Goal: Task Accomplishment & Management: Manage account settings

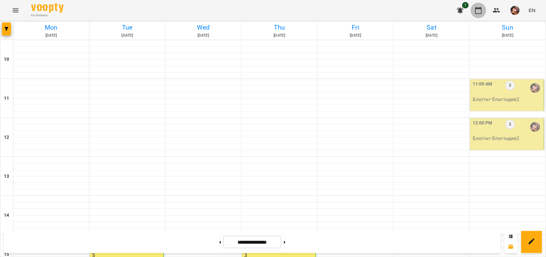
scroll to position [123, 0]
click at [286, 241] on button at bounding box center [285, 242] width 2 height 14
type input "**********"
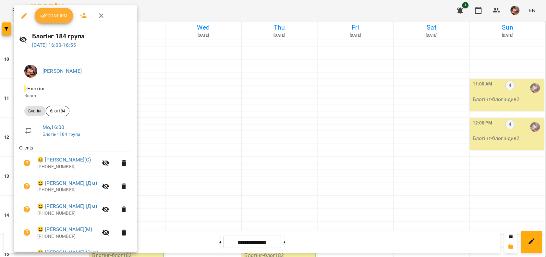
click at [59, 14] on span "Confirm" at bounding box center [54, 16] width 28 height 8
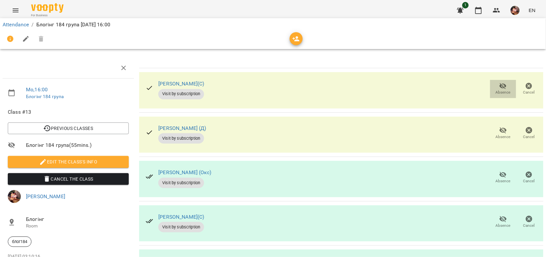
click at [502, 89] on span "Absence" at bounding box center [503, 88] width 18 height 13
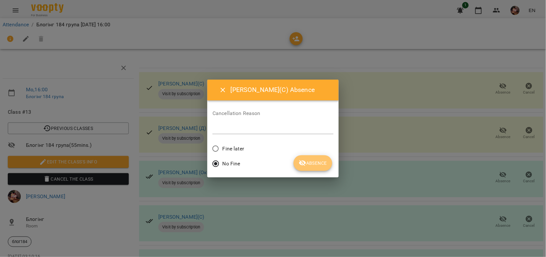
click at [316, 161] on span "Absence" at bounding box center [313, 163] width 28 height 8
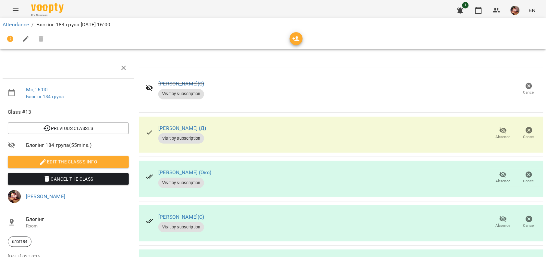
click at [500, 131] on icon "button" at bounding box center [503, 130] width 7 height 6
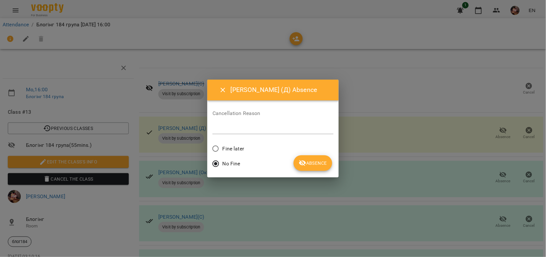
click at [307, 166] on span "Absence" at bounding box center [313, 163] width 28 height 8
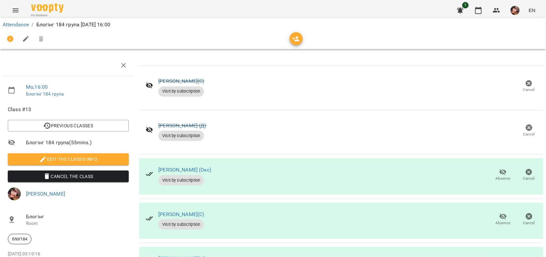
scroll to position [89, 0]
click at [494, 212] on span "Absence" at bounding box center [503, 218] width 18 height 13
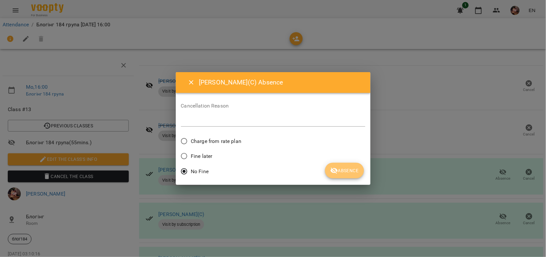
click at [336, 171] on icon "submit" at bounding box center [334, 171] width 7 height 6
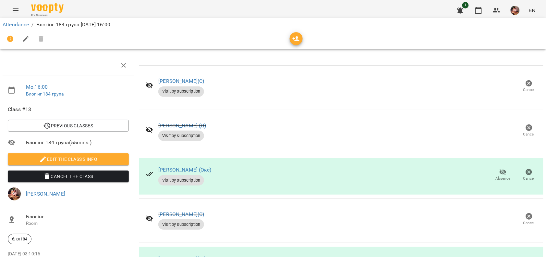
click at [501, 256] on icon "button" at bounding box center [504, 261] width 8 height 8
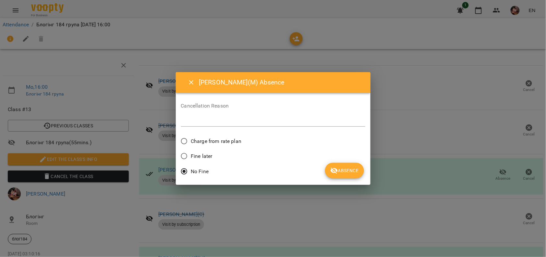
click at [347, 172] on span "Absence" at bounding box center [344, 171] width 28 height 8
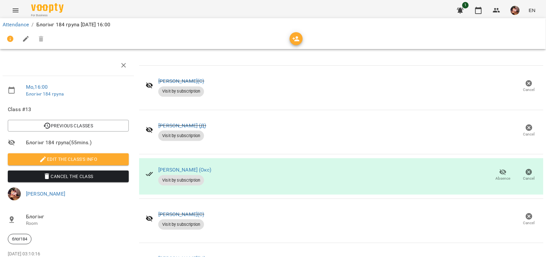
scroll to position [0, 0]
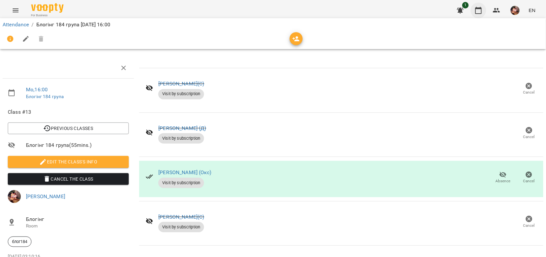
click at [479, 10] on icon "button" at bounding box center [479, 10] width 8 height 8
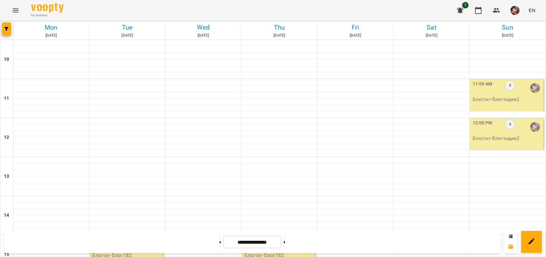
scroll to position [200, 0]
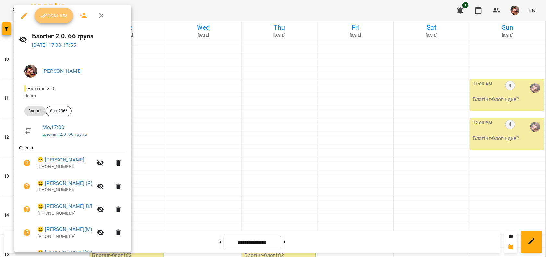
click at [62, 21] on button "Confirm" at bounding box center [54, 16] width 38 height 16
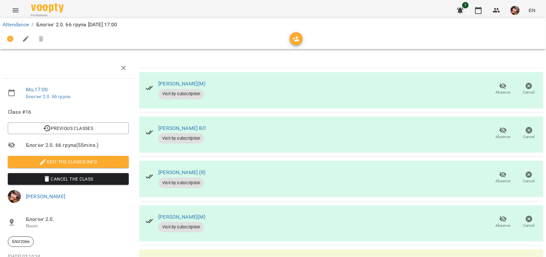
click at [496, 136] on span "Absence" at bounding box center [503, 137] width 15 height 6
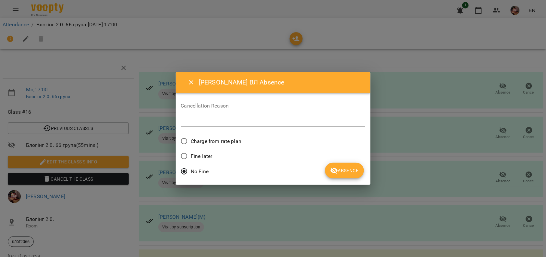
click at [345, 169] on span "Absence" at bounding box center [344, 171] width 28 height 8
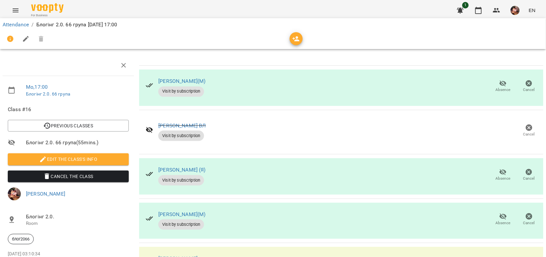
scroll to position [30, 0]
click at [496, 176] on span "Absence" at bounding box center [503, 179] width 15 height 6
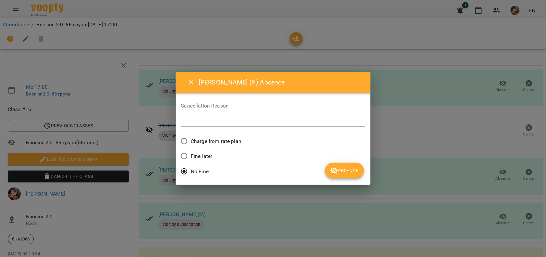
click at [342, 167] on span "Absence" at bounding box center [344, 171] width 28 height 8
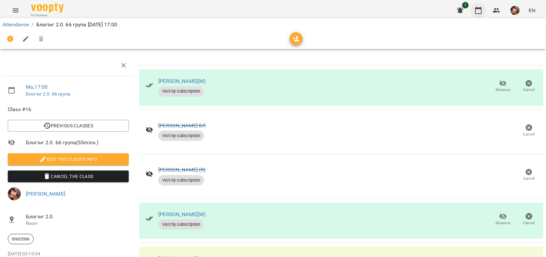
click at [485, 12] on button "button" at bounding box center [479, 11] width 16 height 16
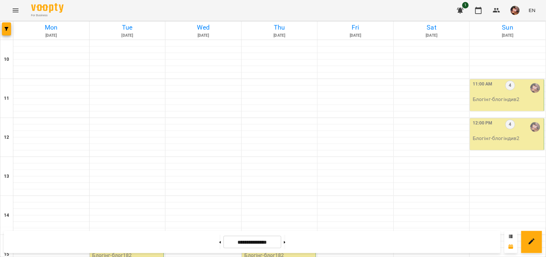
scroll to position [247, 0]
